Goal: Task Accomplishment & Management: Manage account settings

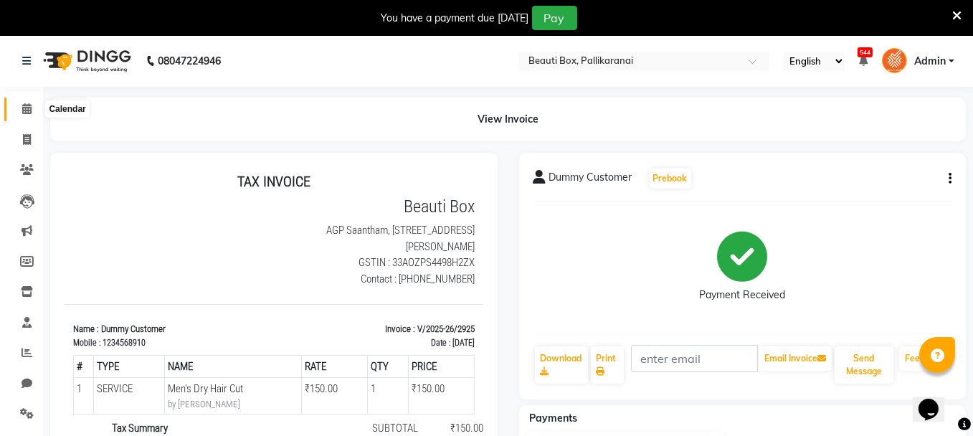
click at [29, 104] on icon at bounding box center [26, 108] width 9 height 11
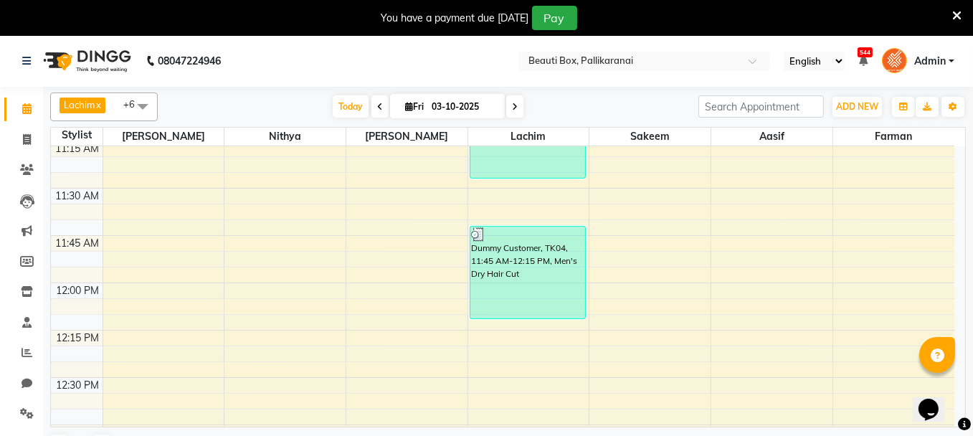
scroll to position [612, 0]
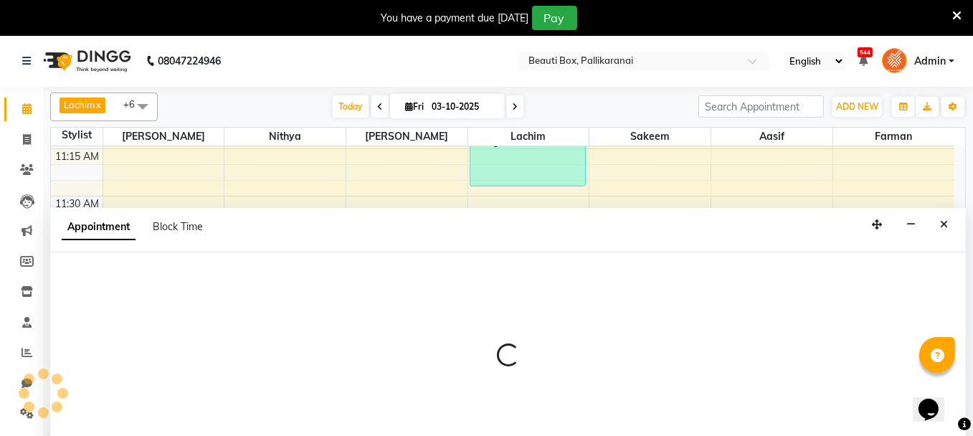
scroll to position [35, 0]
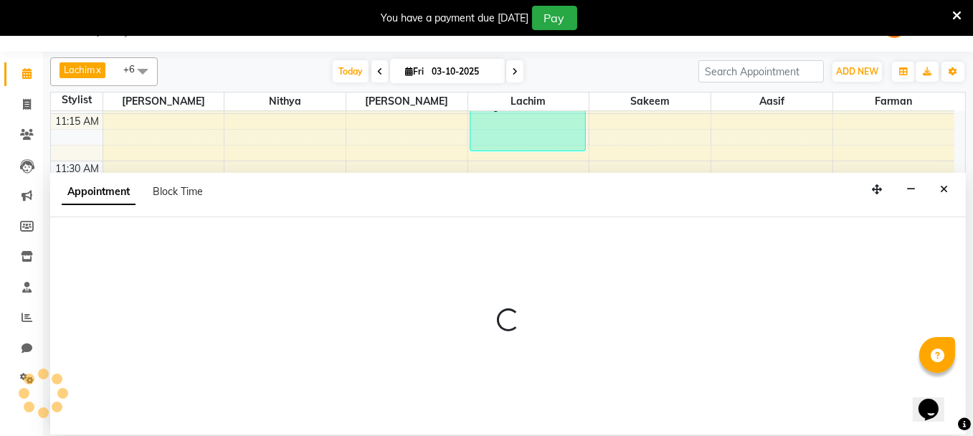
select select "18746"
select select "705"
select select "tentative"
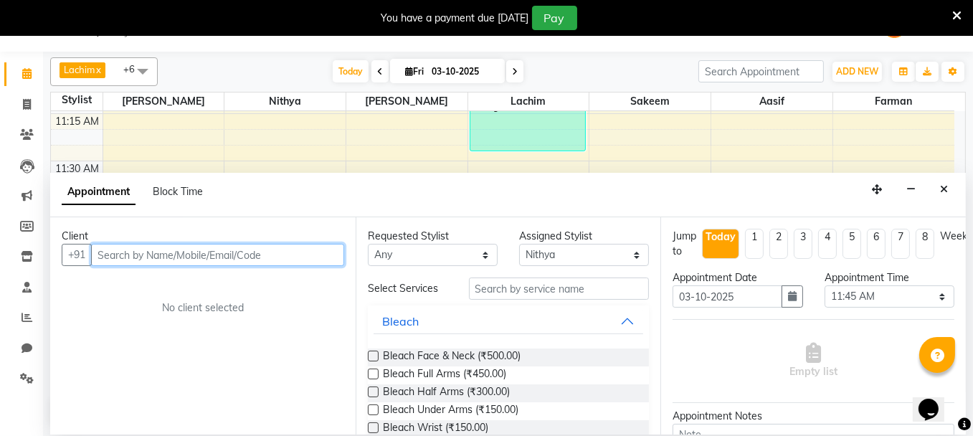
click at [211, 252] on input "text" at bounding box center [217, 255] width 253 height 22
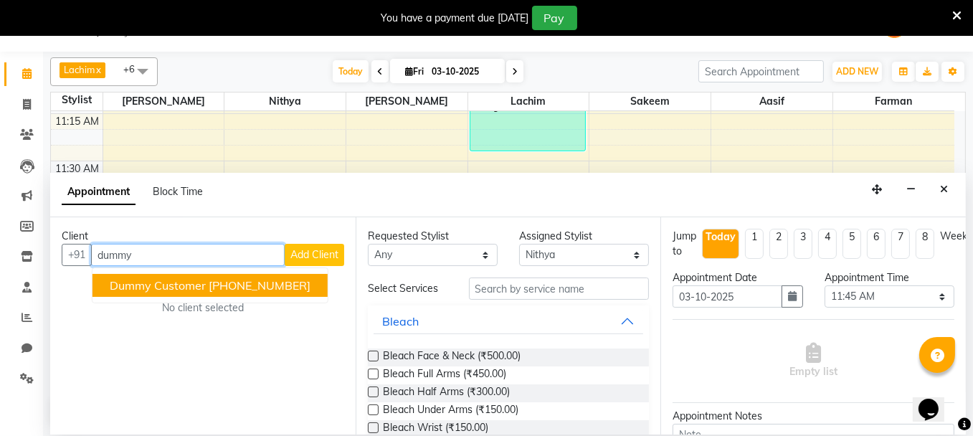
click at [140, 284] on span "Dummy Customer" at bounding box center [158, 285] width 96 height 14
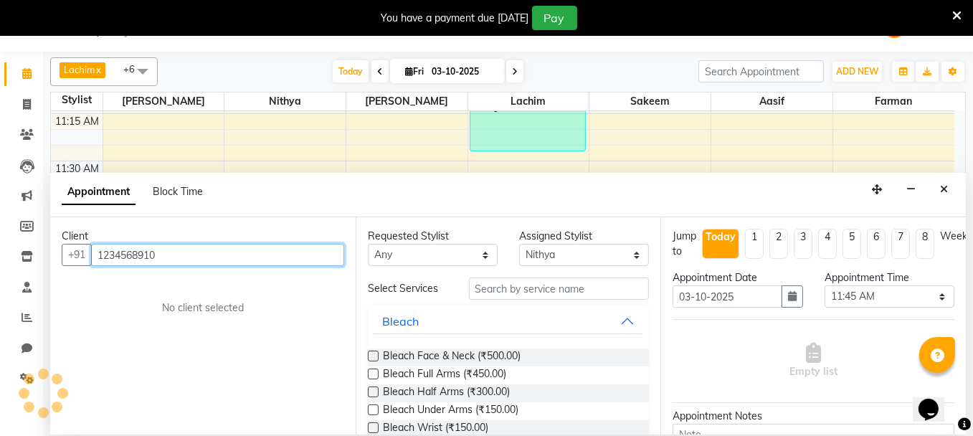
type input "1234568910"
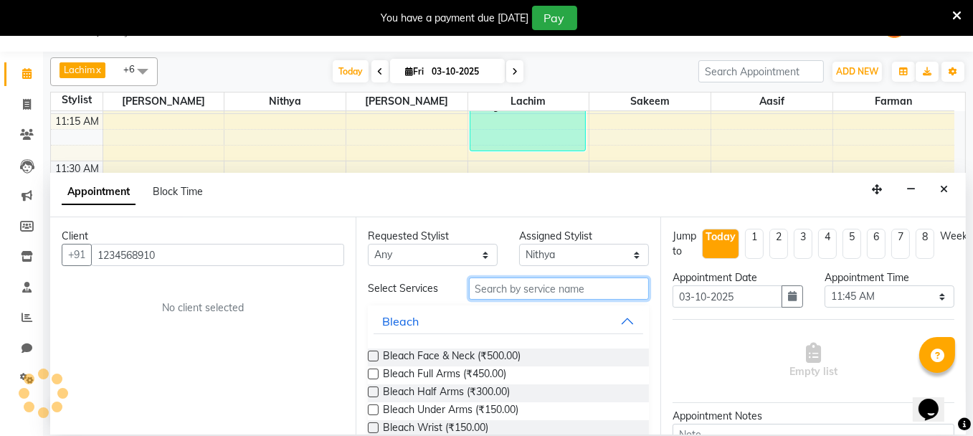
click at [526, 287] on input "text" at bounding box center [559, 288] width 181 height 22
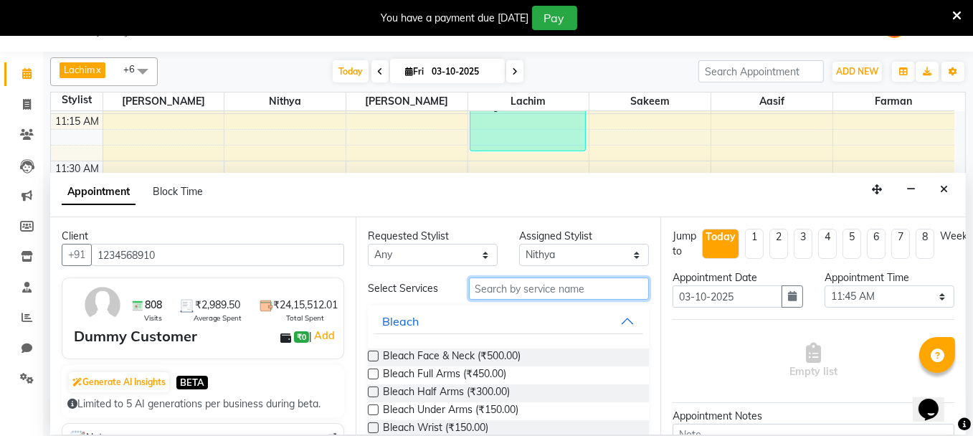
click at [525, 297] on input "text" at bounding box center [559, 288] width 181 height 22
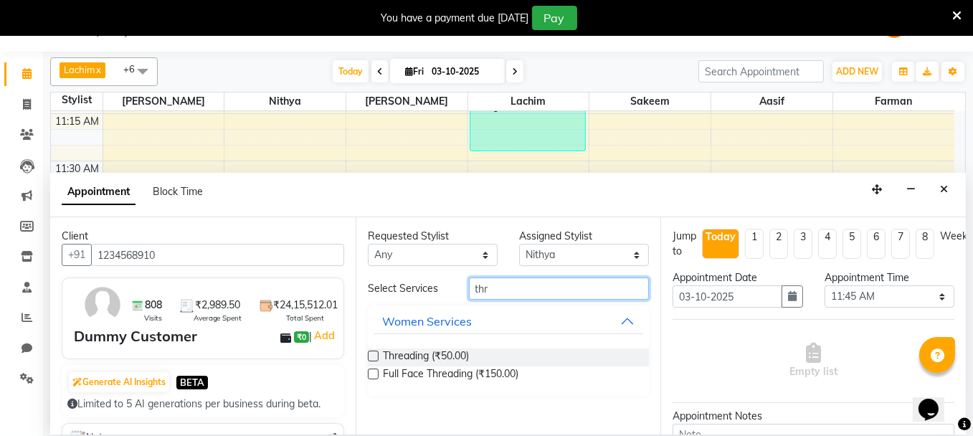
type input "thr"
click at [368, 355] on label at bounding box center [373, 355] width 11 height 11
click at [368, 355] on input "checkbox" at bounding box center [372, 357] width 9 height 9
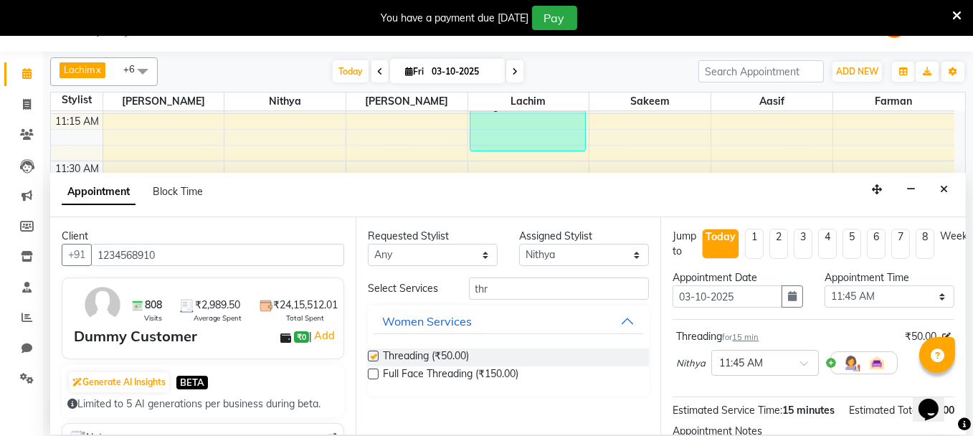
checkbox input "false"
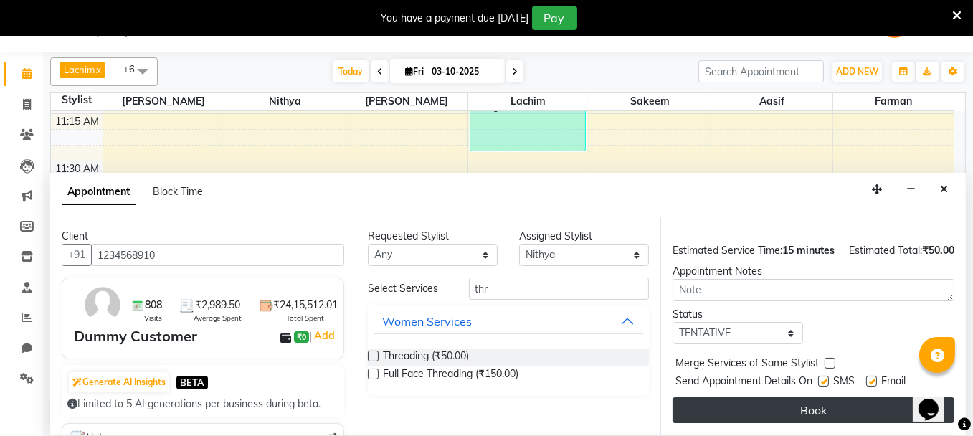
click at [831, 402] on button "Book" at bounding box center [813, 410] width 282 height 26
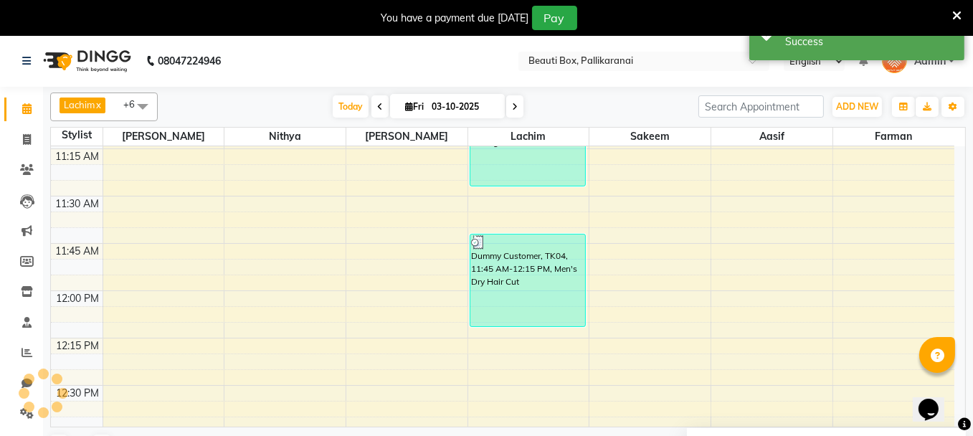
scroll to position [0, 0]
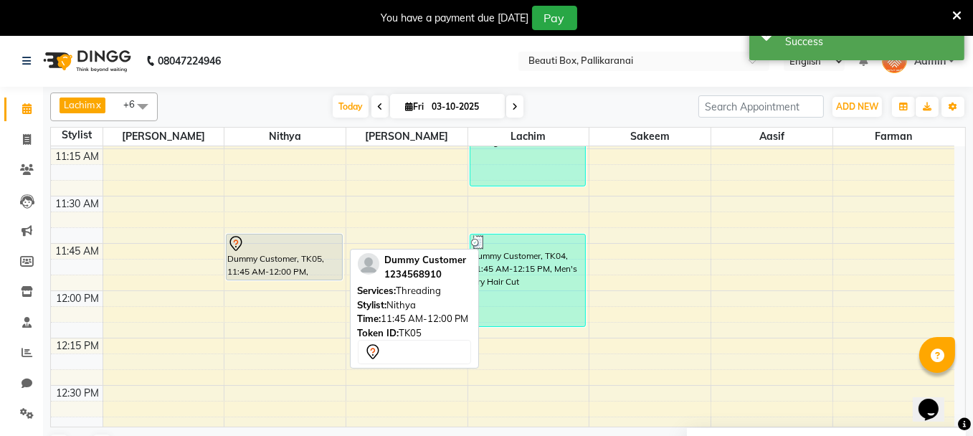
click at [293, 254] on div "Dummy Customer, TK05, 11:45 AM-12:00 PM, Threading" at bounding box center [283, 256] width 115 height 45
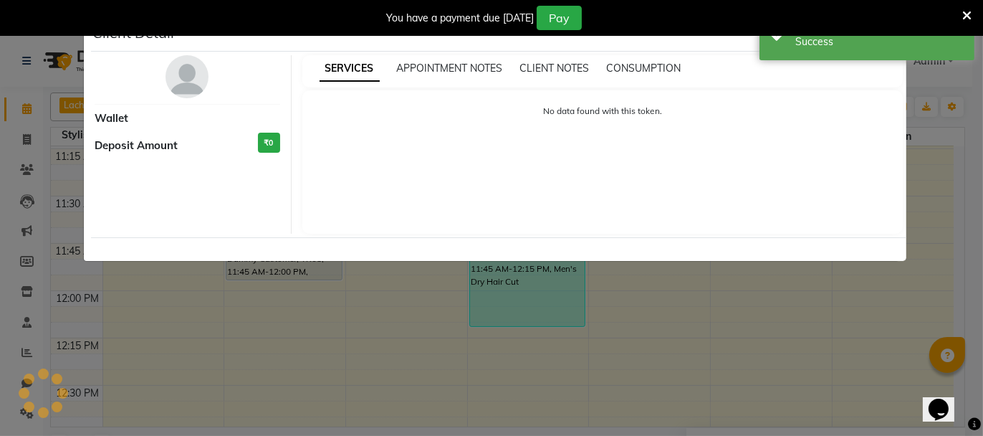
select select "7"
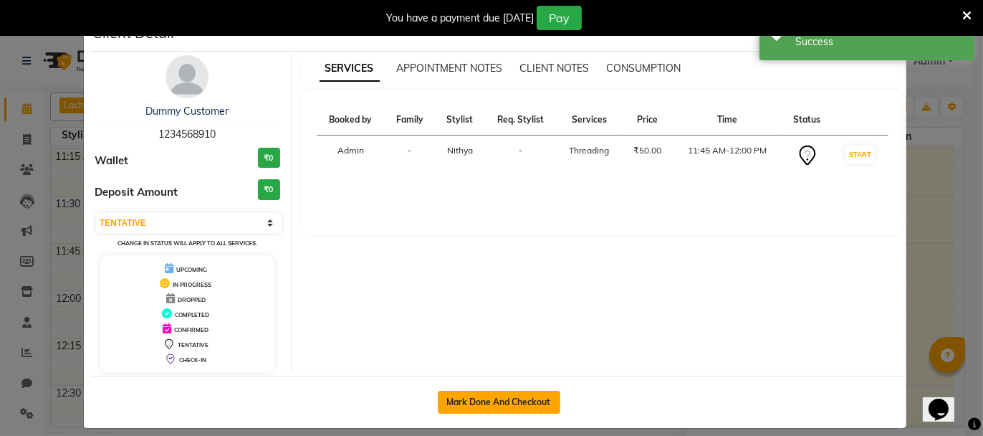
click at [516, 401] on button "Mark Done And Checkout" at bounding box center [499, 402] width 123 height 23
select select "service"
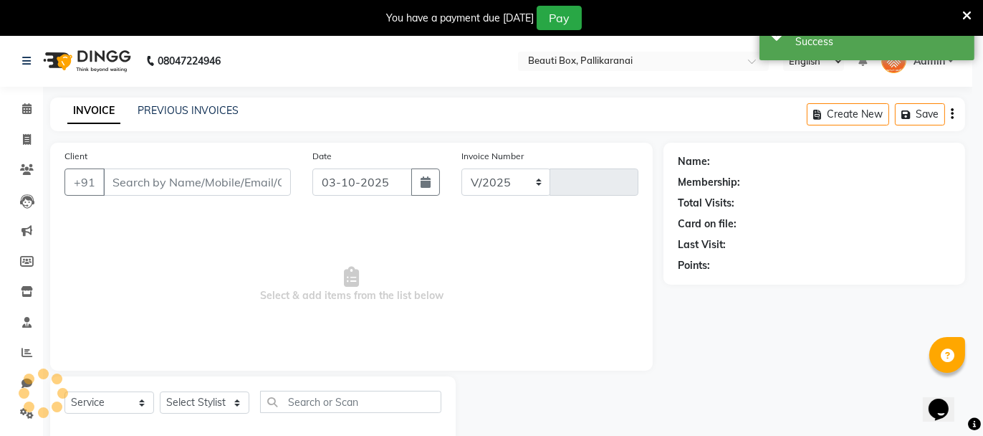
select select "11"
type input "2926"
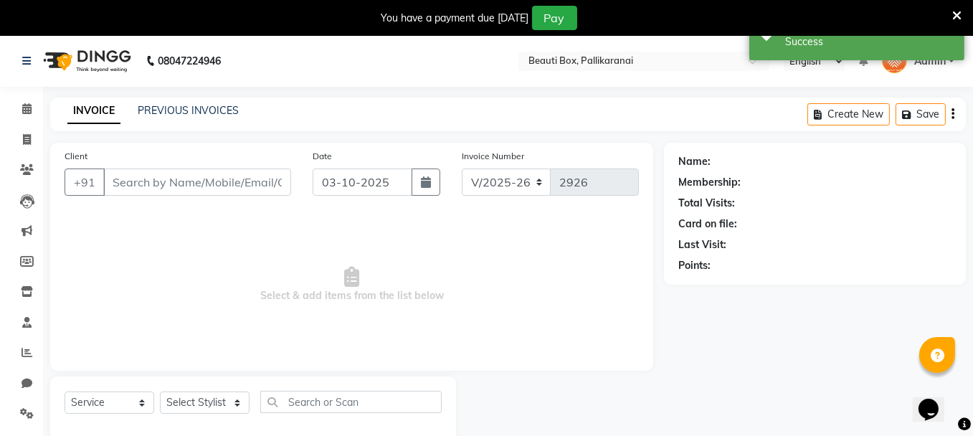
type input "1234568910"
select select "18746"
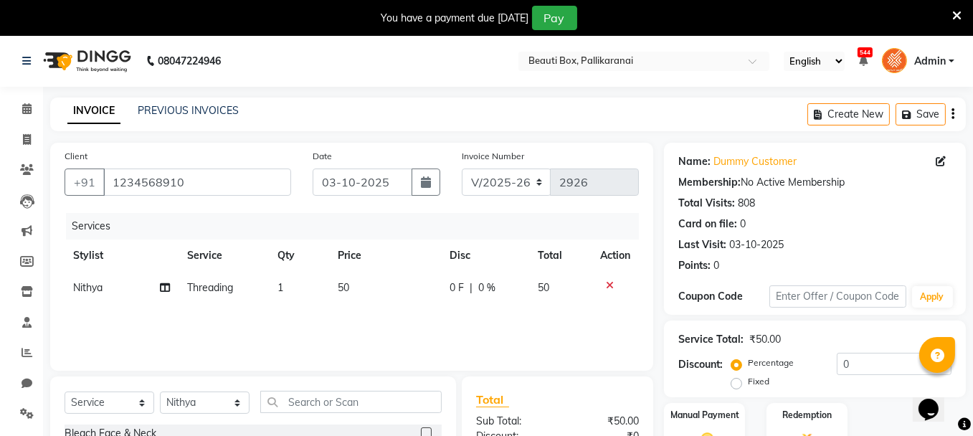
scroll to position [172, 0]
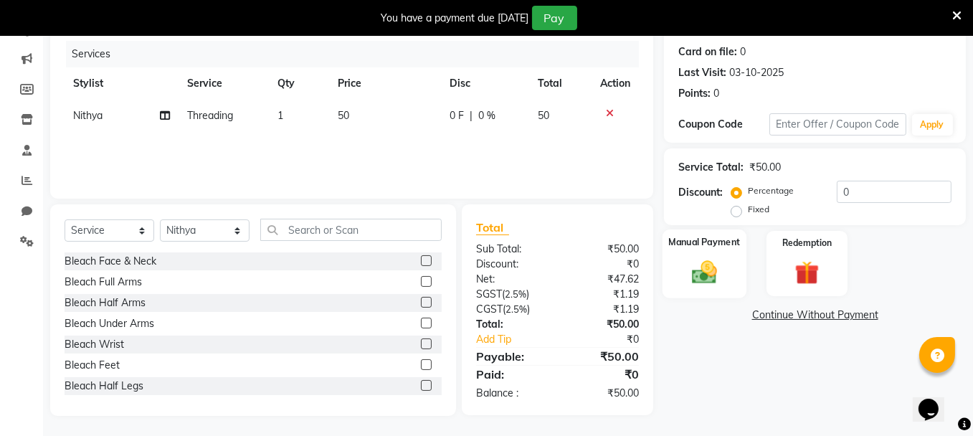
click at [722, 267] on img at bounding box center [704, 271] width 41 height 29
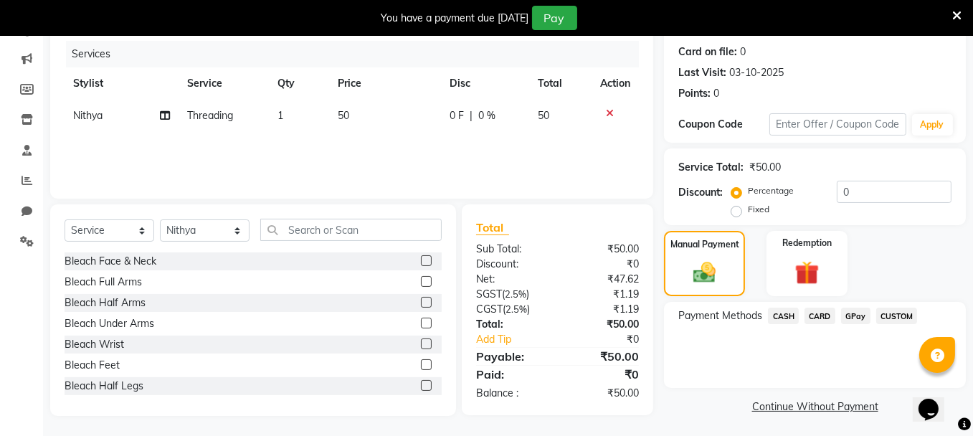
click at [854, 320] on span "GPay" at bounding box center [855, 315] width 29 height 16
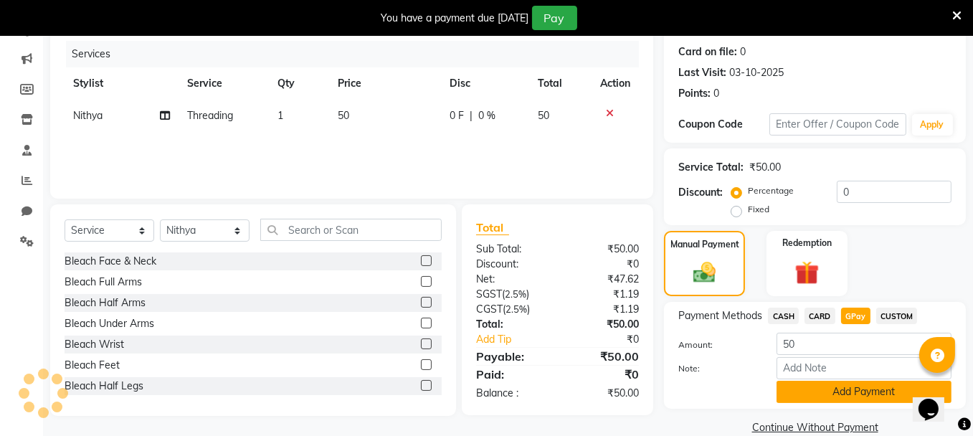
click at [878, 388] on button "Add Payment" at bounding box center [863, 392] width 175 height 22
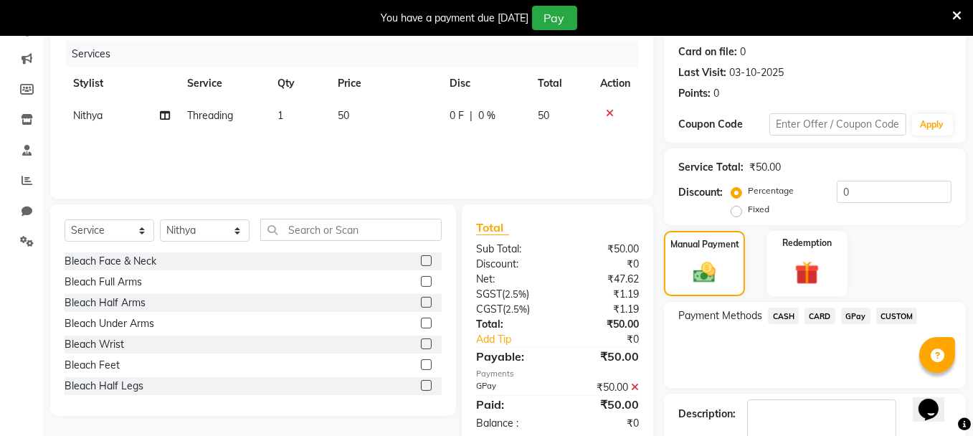
scroll to position [254, 0]
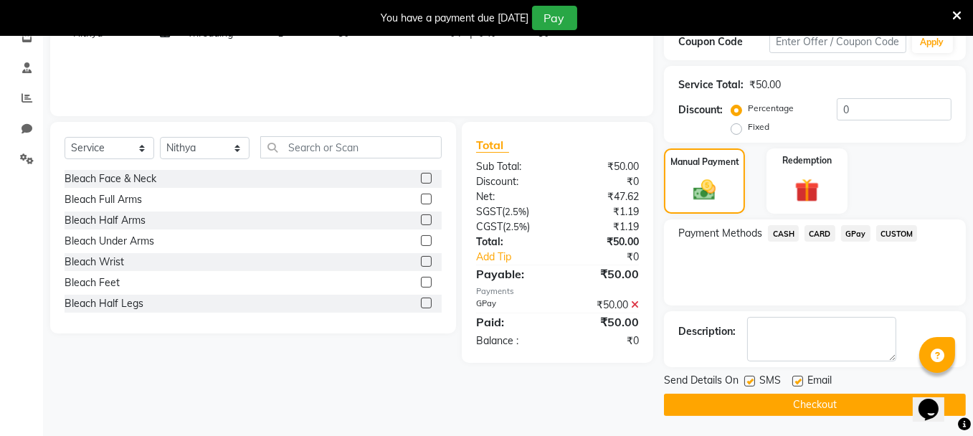
click at [869, 398] on button "Checkout" at bounding box center [815, 404] width 302 height 22
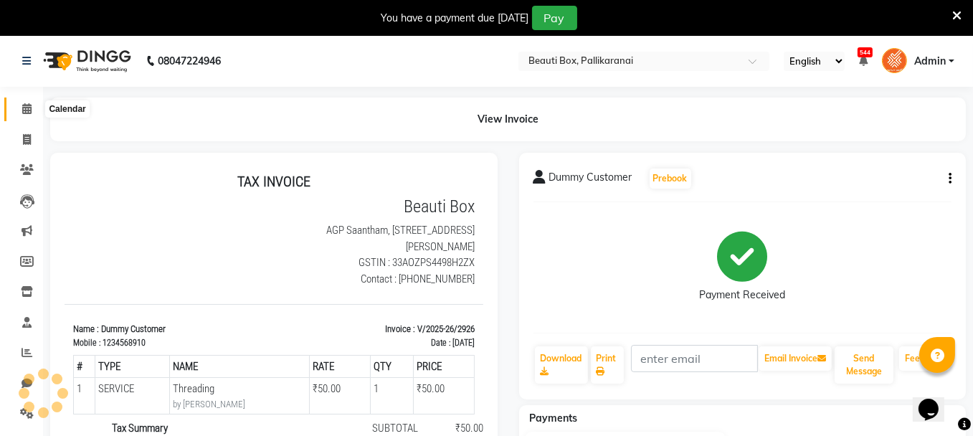
click at [26, 107] on icon at bounding box center [26, 108] width 9 height 11
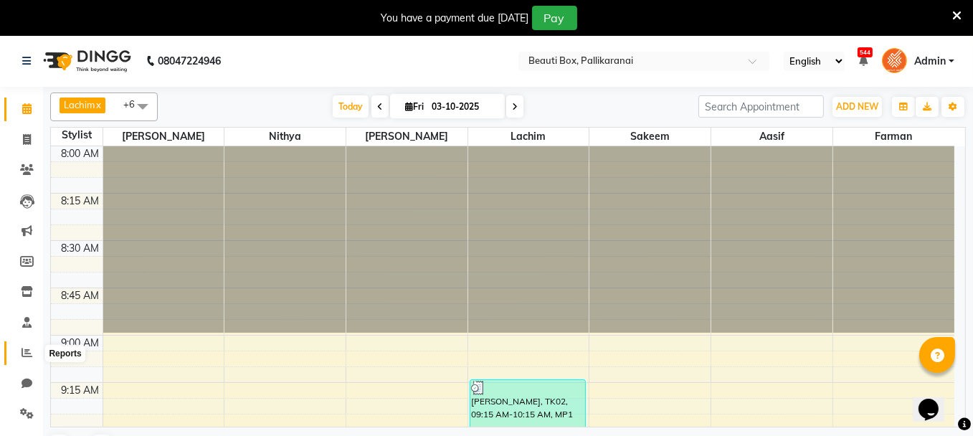
click at [24, 350] on icon at bounding box center [27, 352] width 11 height 11
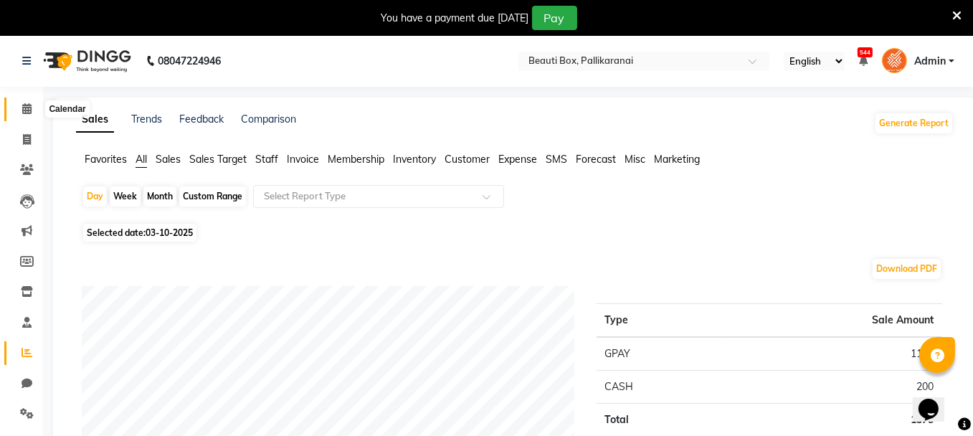
click at [28, 101] on span at bounding box center [26, 109] width 25 height 16
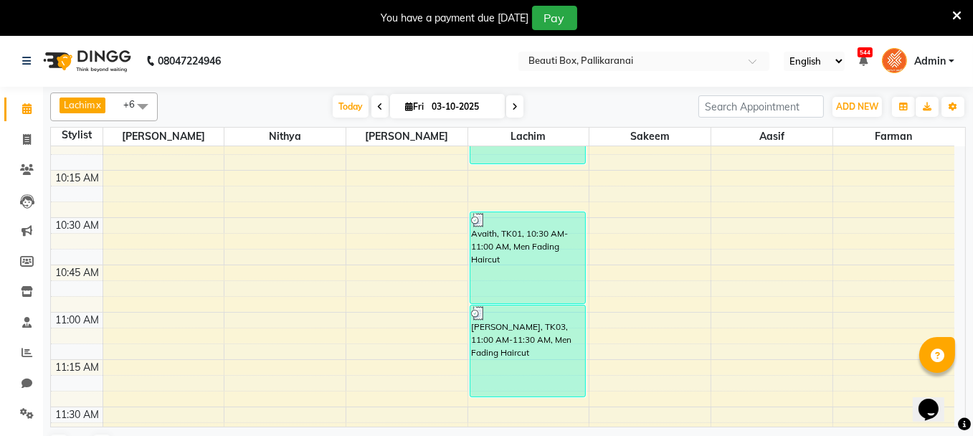
scroll to position [401, 0]
click at [22, 351] on icon at bounding box center [27, 352] width 11 height 11
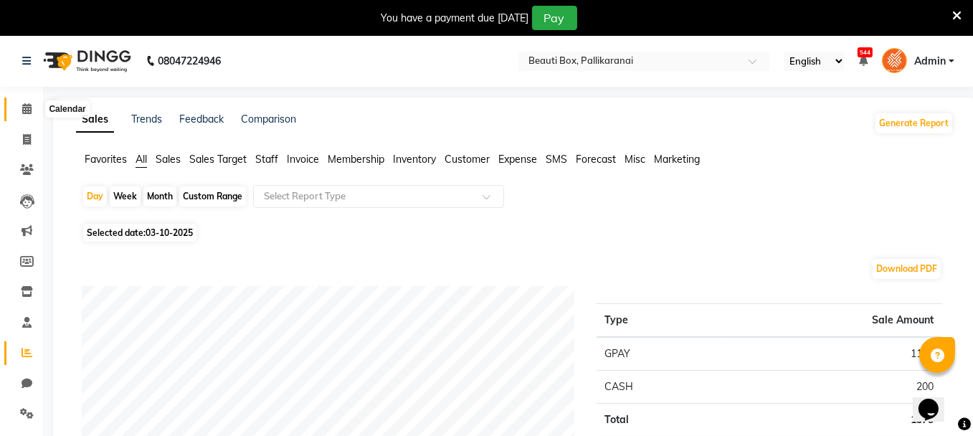
click at [27, 108] on icon at bounding box center [26, 108] width 9 height 11
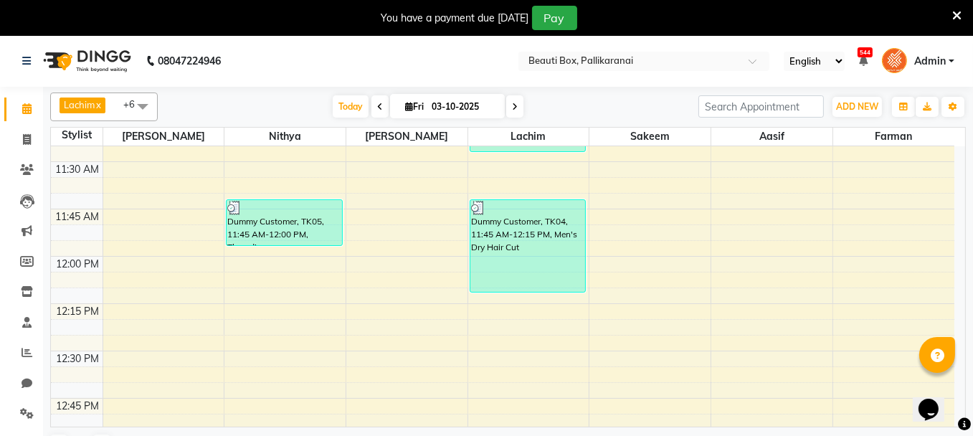
scroll to position [645, 0]
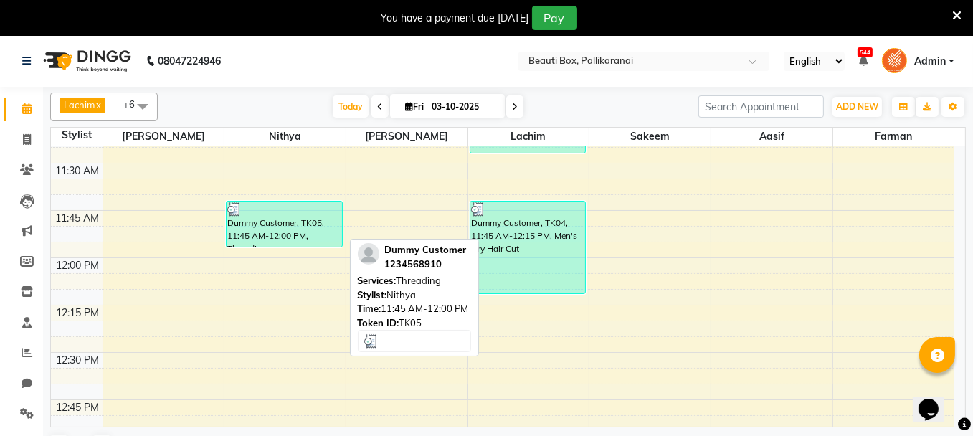
click at [292, 209] on div at bounding box center [284, 209] width 114 height 14
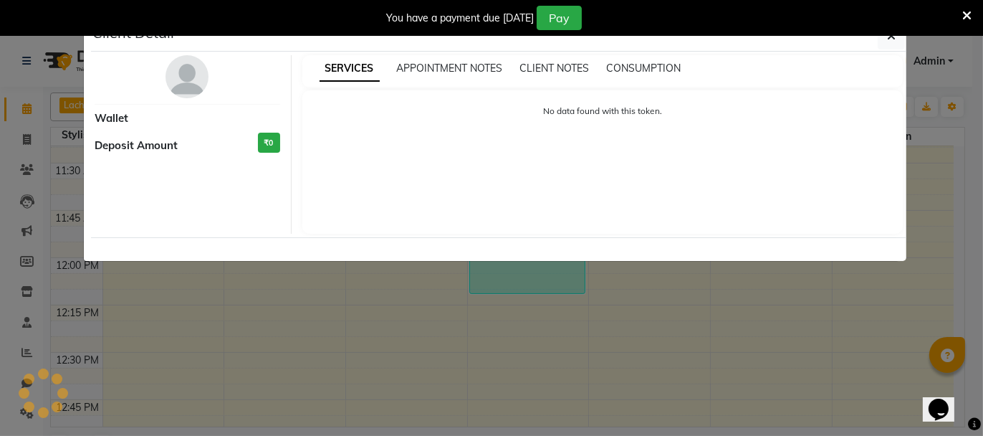
select select "3"
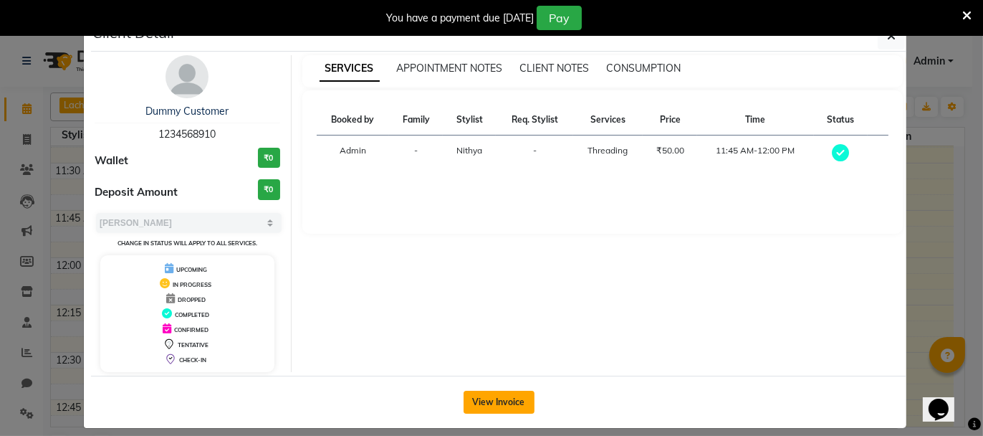
click at [501, 397] on button "View Invoice" at bounding box center [499, 402] width 71 height 23
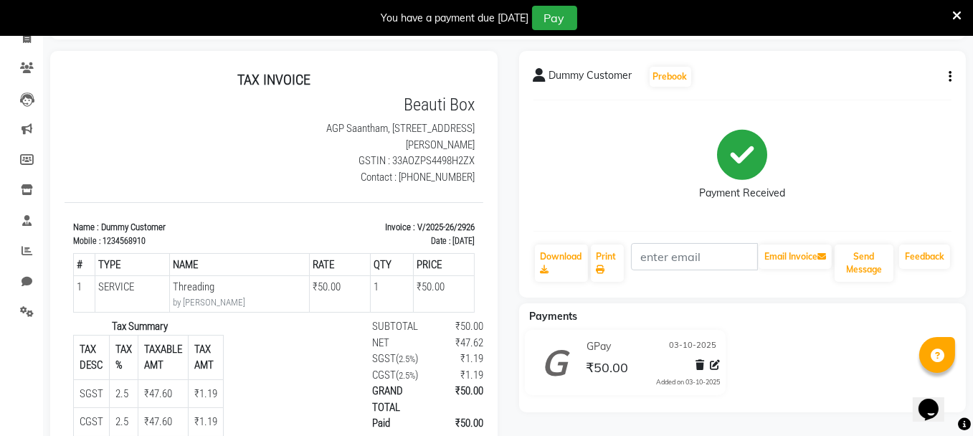
scroll to position [72, 0]
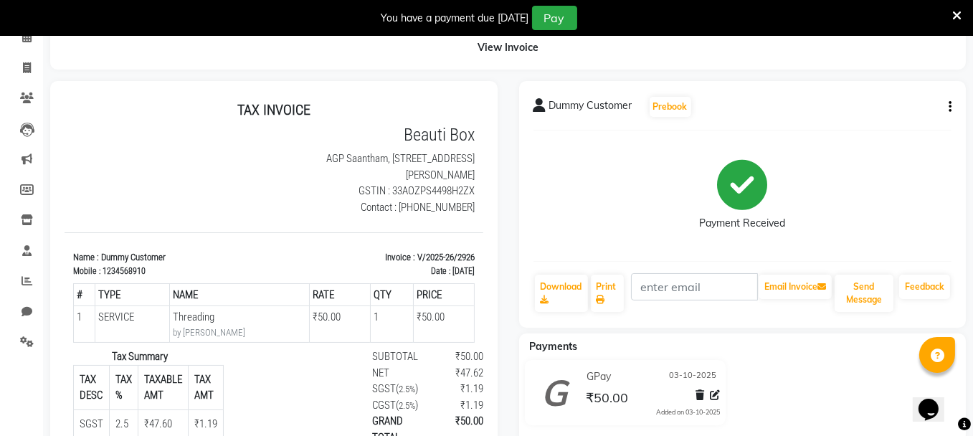
click at [950, 107] on icon "button" at bounding box center [949, 107] width 3 height 1
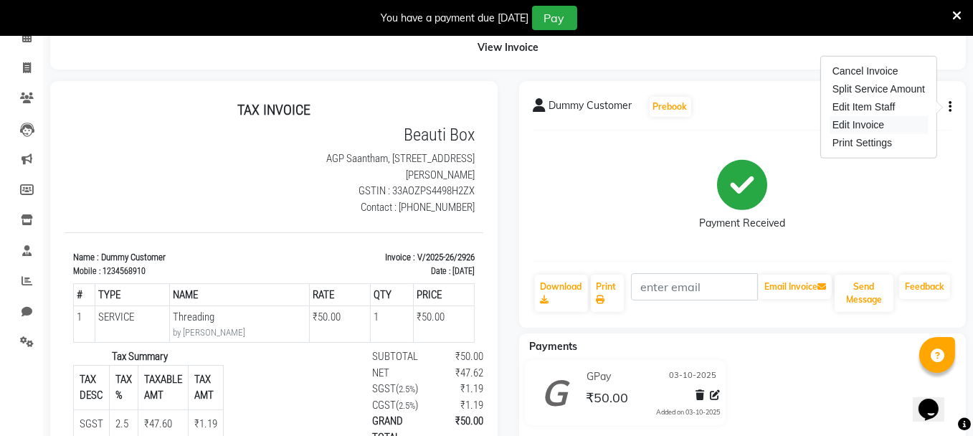
click at [887, 123] on div "Edit Invoice" at bounding box center [878, 125] width 98 height 18
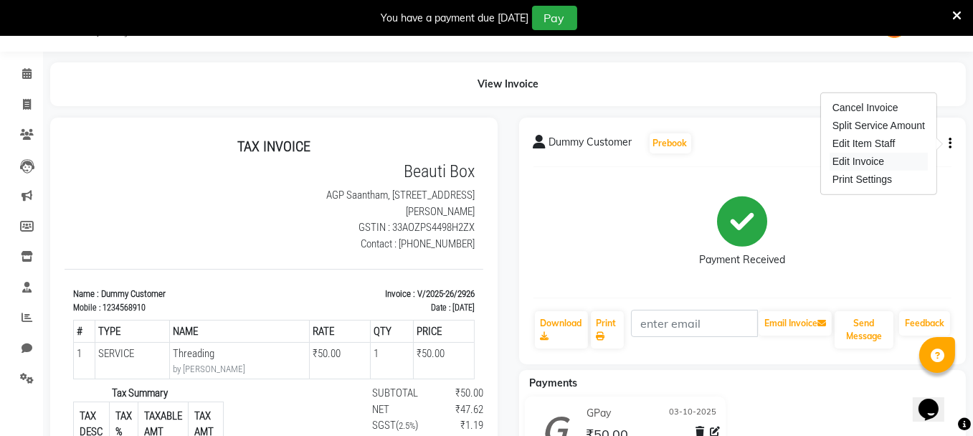
select select "service"
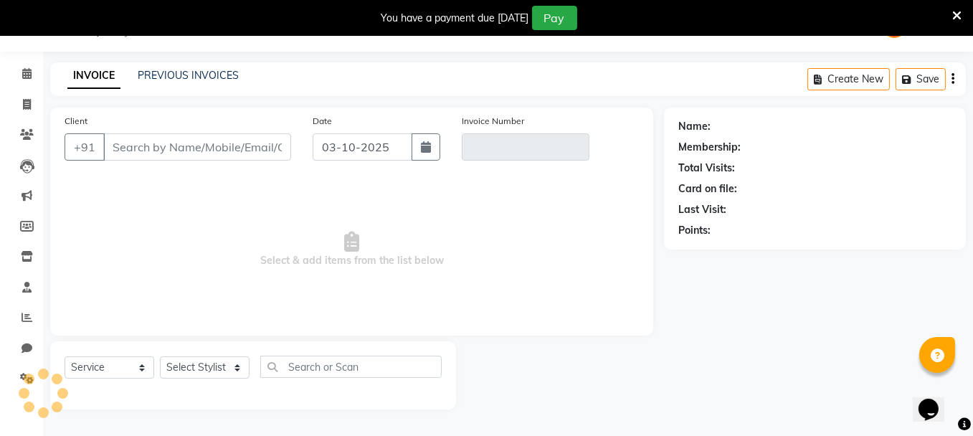
type input "1234568910"
type input "V/2025-26/2926"
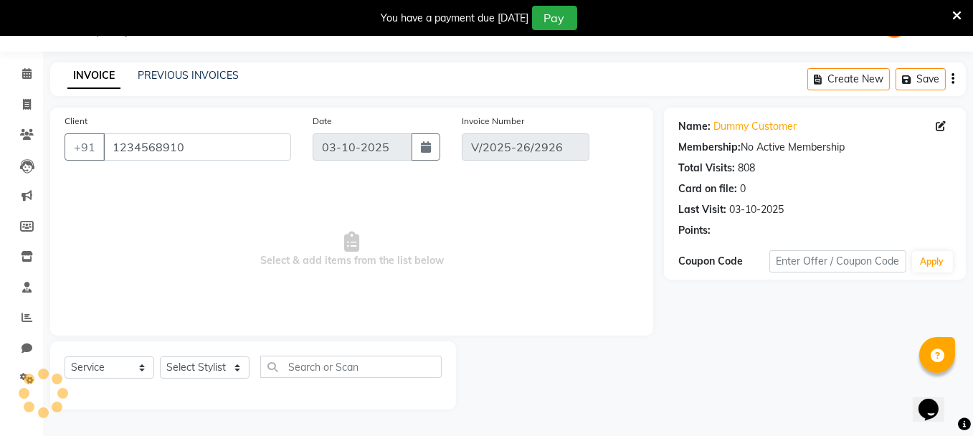
select select "select"
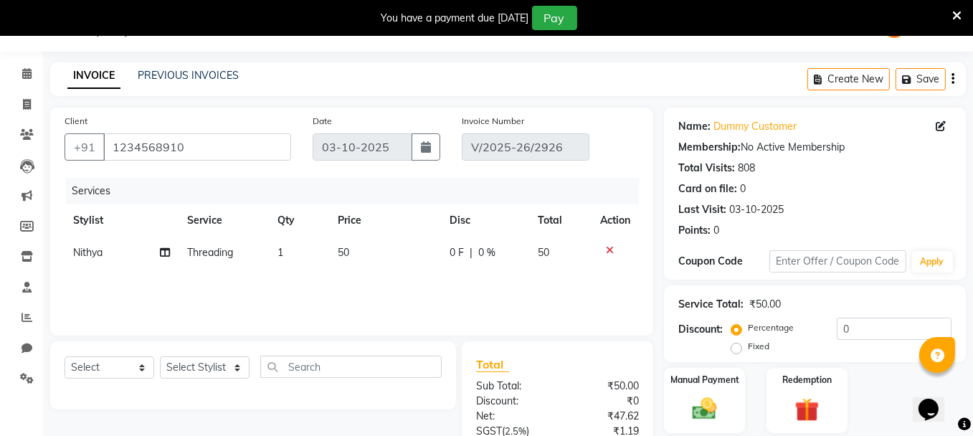
scroll to position [201, 0]
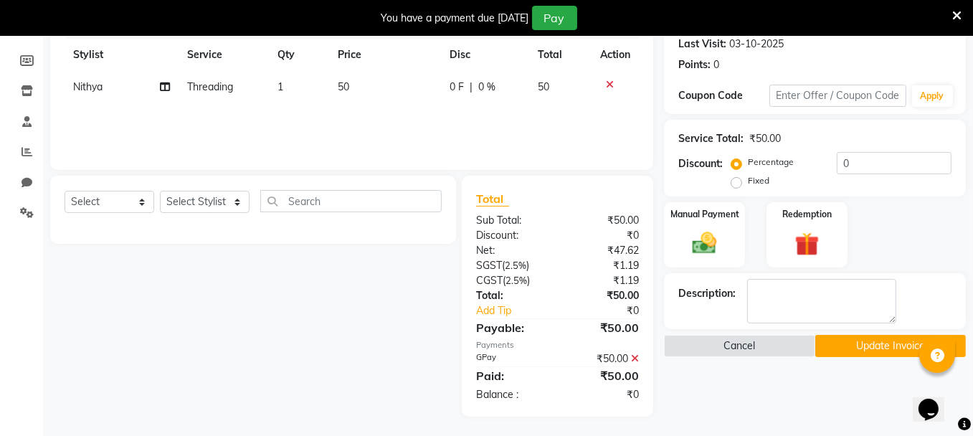
click at [636, 356] on icon at bounding box center [635, 358] width 8 height 10
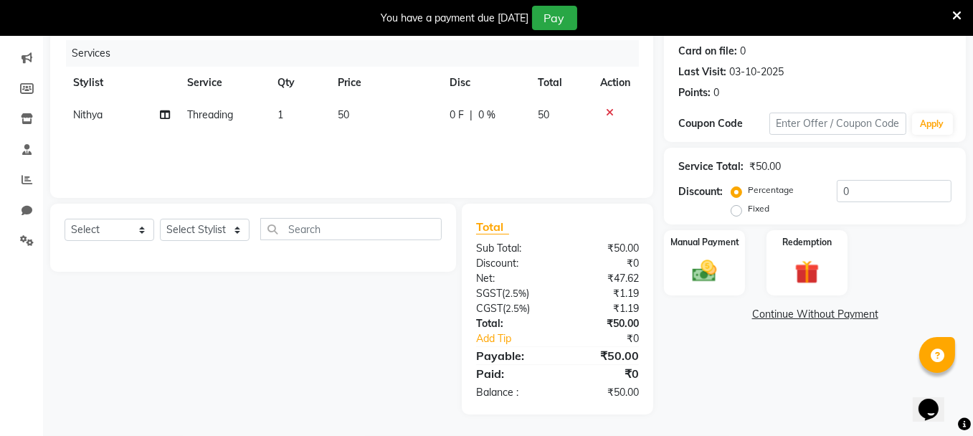
scroll to position [171, 0]
click at [699, 275] on img at bounding box center [704, 272] width 41 height 29
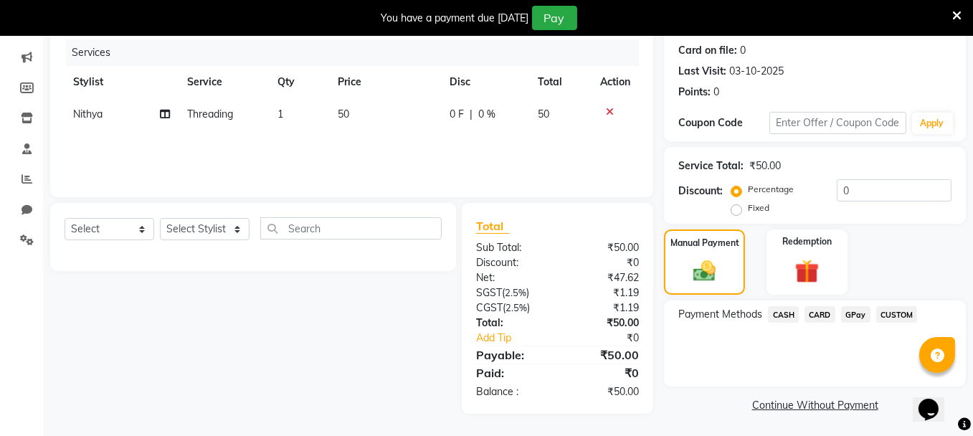
click at [784, 312] on span "CASH" at bounding box center [783, 314] width 31 height 16
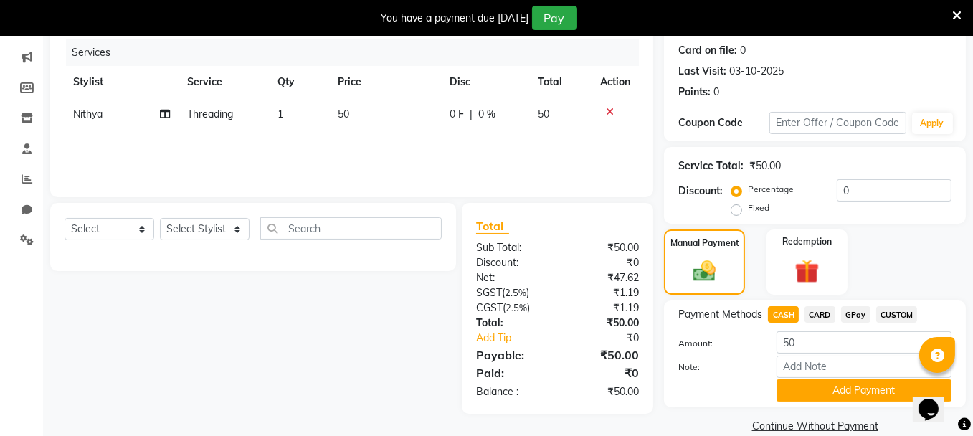
scroll to position [194, 0]
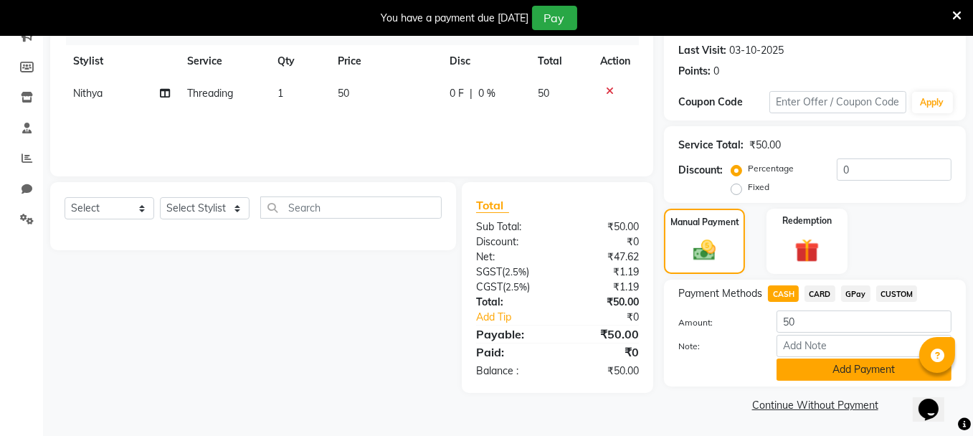
click at [816, 368] on button "Add Payment" at bounding box center [863, 369] width 175 height 22
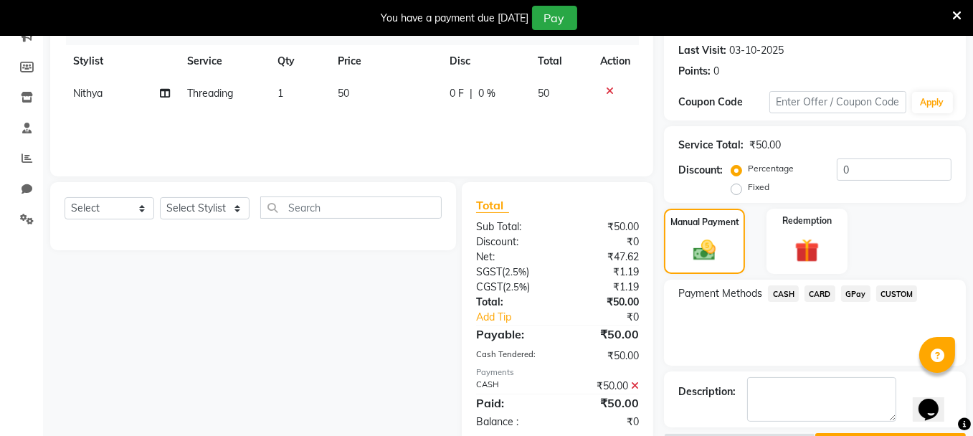
scroll to position [233, 0]
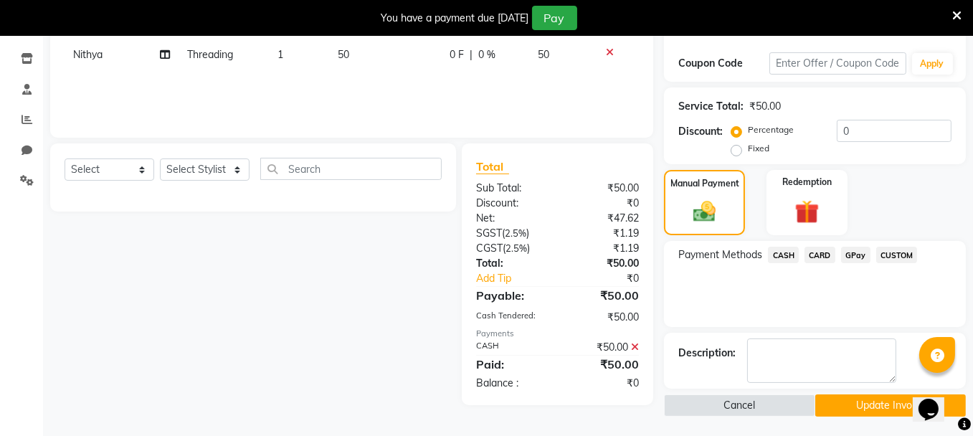
click at [873, 401] on button "Update Invoice" at bounding box center [890, 405] width 151 height 22
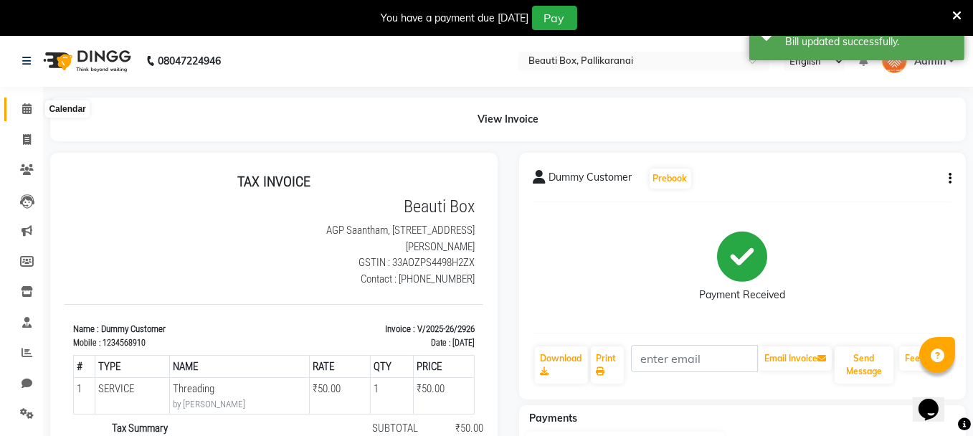
click at [26, 107] on icon at bounding box center [26, 108] width 9 height 11
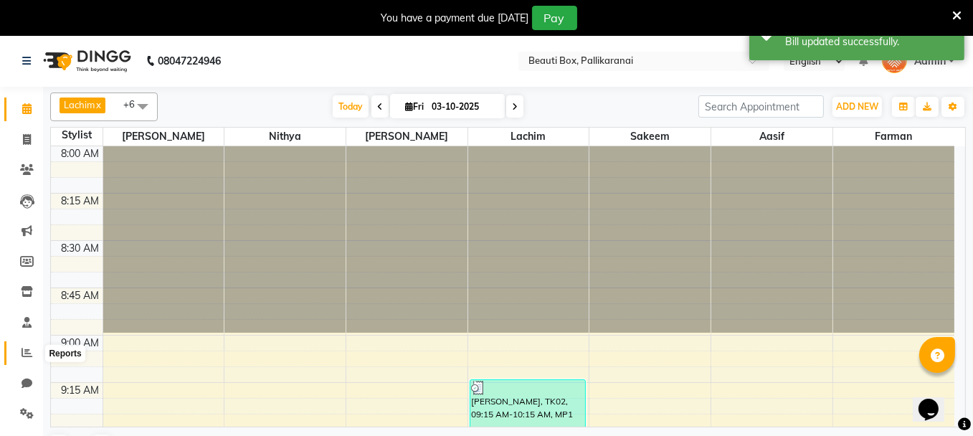
click at [27, 351] on icon at bounding box center [27, 352] width 11 height 11
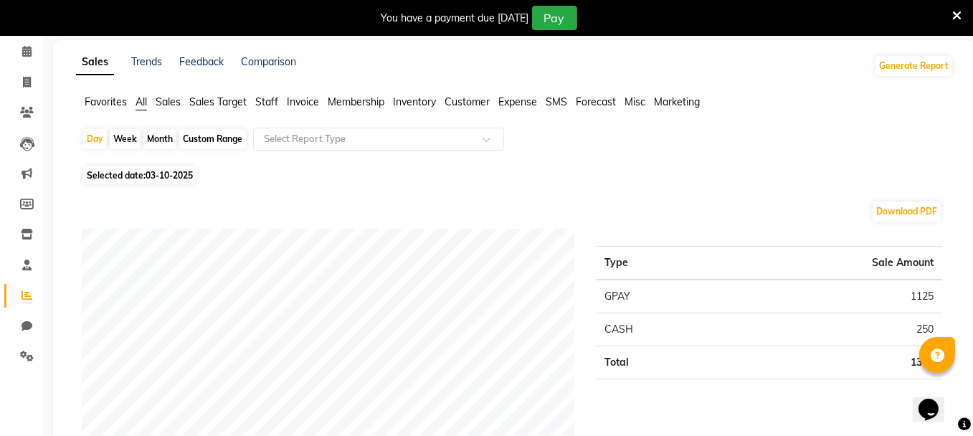
scroll to position [143, 0]
